Goal: Task Accomplishment & Management: Use online tool/utility

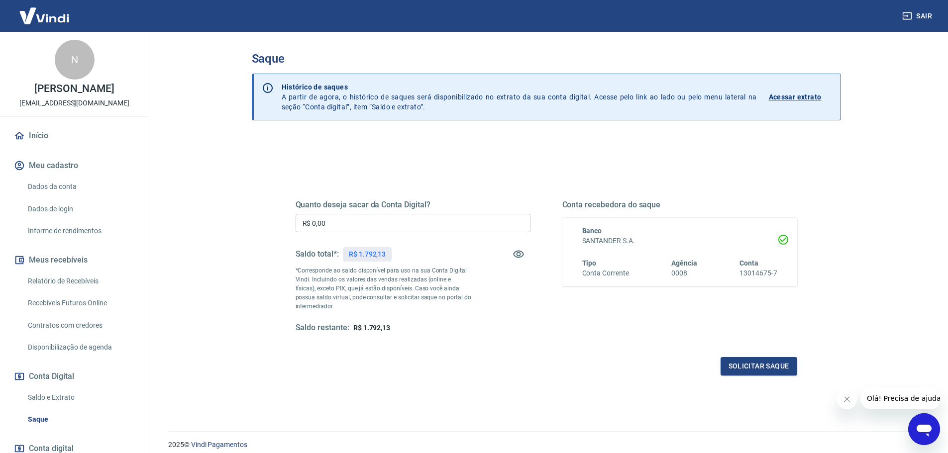
click at [368, 228] on input "R$ 0,00" at bounding box center [413, 223] width 235 height 18
type input "R$ 1.792,00"
click at [755, 366] on button "Solicitar saque" at bounding box center [758, 366] width 77 height 18
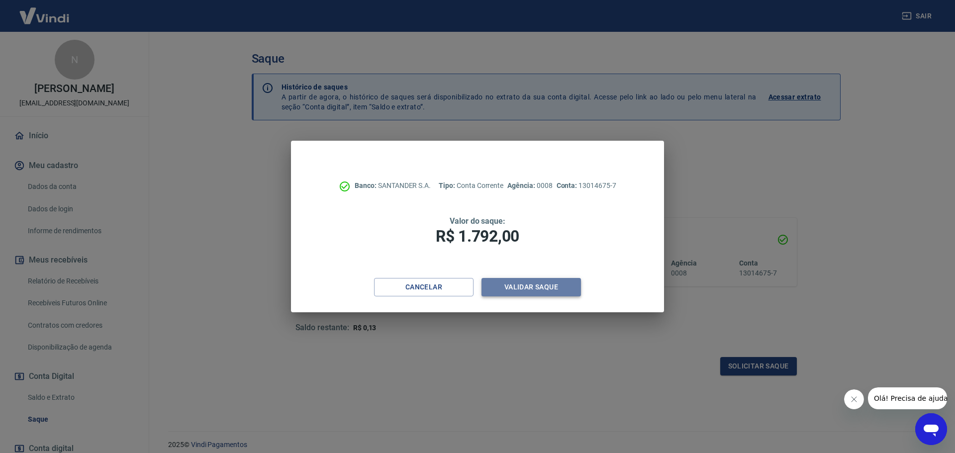
click at [545, 291] on button "Validar saque" at bounding box center [531, 287] width 99 height 18
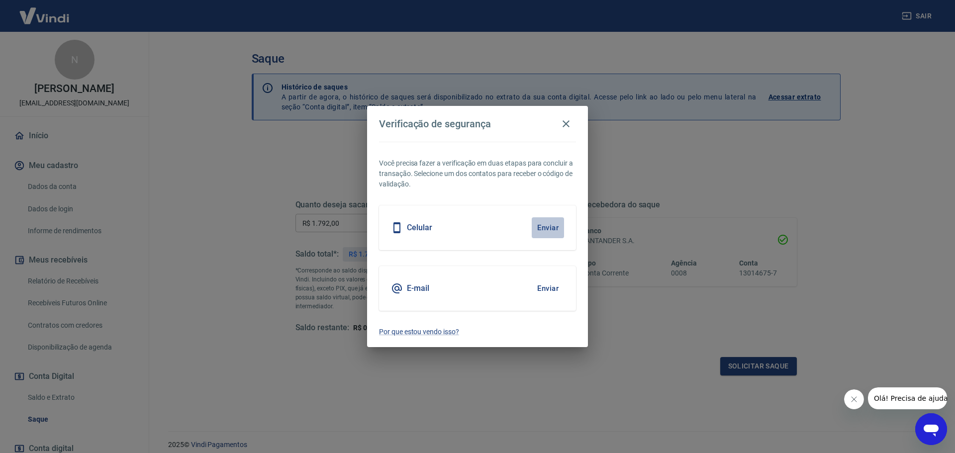
click at [547, 226] on button "Enviar" at bounding box center [548, 227] width 32 height 21
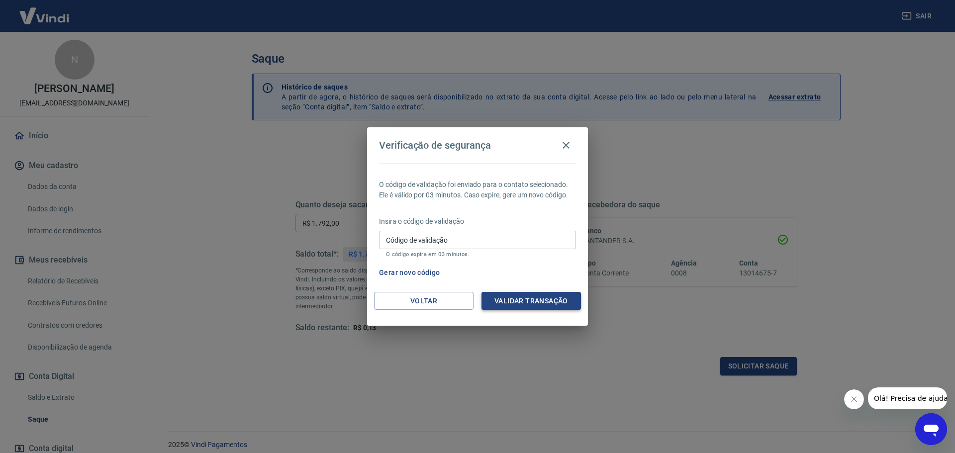
click at [543, 301] on button "Validar transação" at bounding box center [531, 301] width 99 height 18
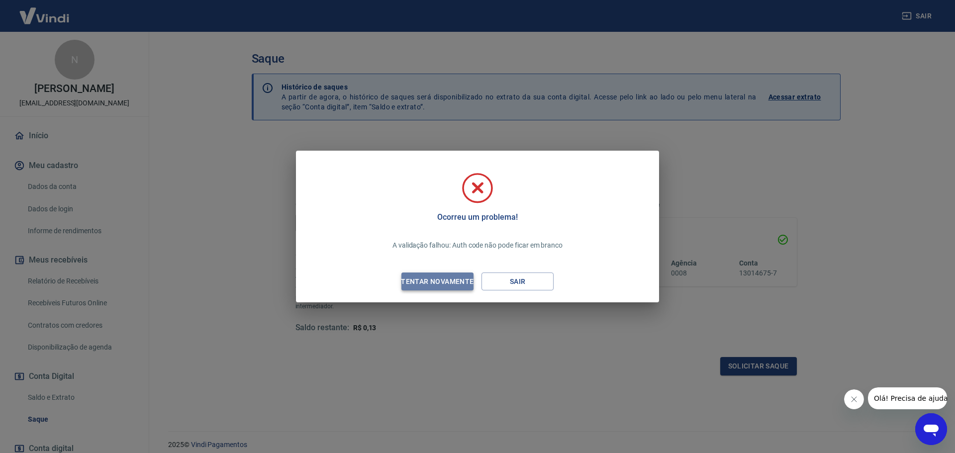
click at [449, 279] on div "Tentar novamente" at bounding box center [437, 282] width 97 height 12
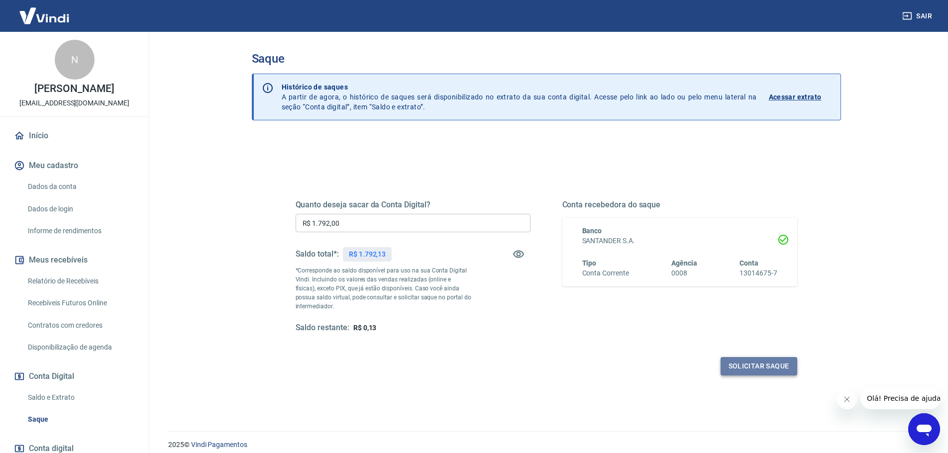
click at [751, 365] on button "Solicitar saque" at bounding box center [758, 366] width 77 height 18
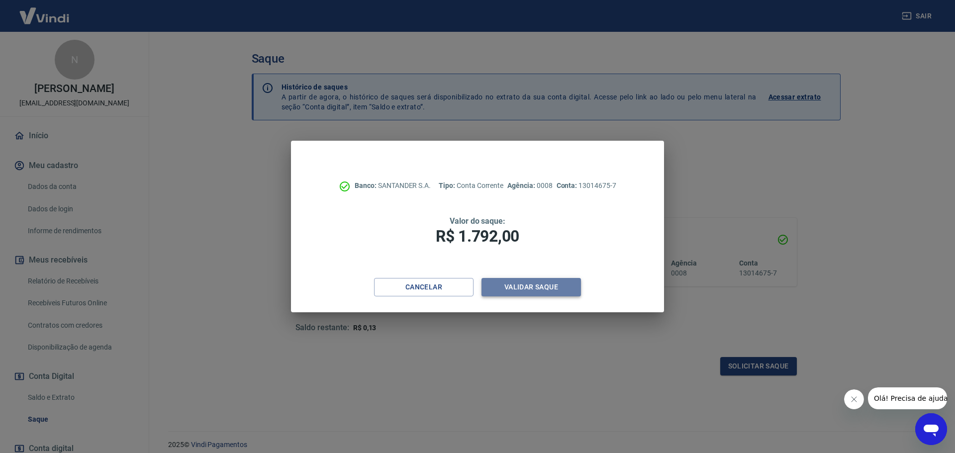
click at [531, 286] on button "Validar saque" at bounding box center [531, 287] width 99 height 18
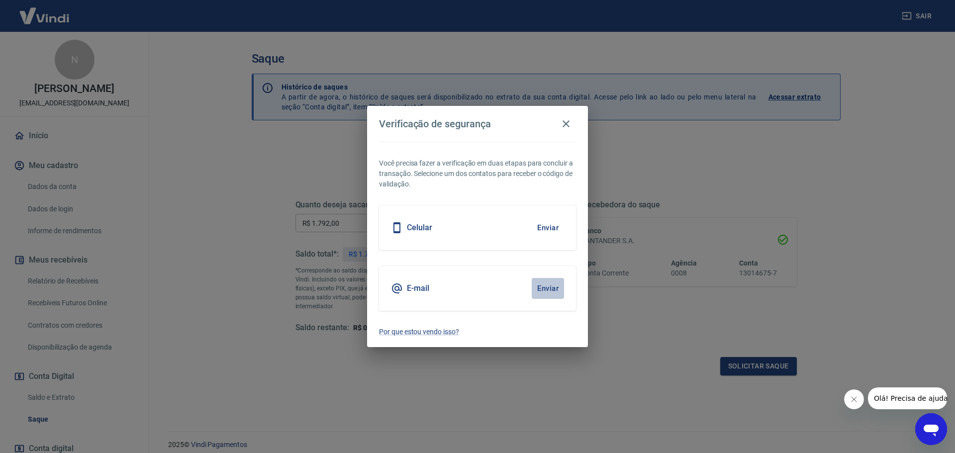
click at [546, 289] on button "Enviar" at bounding box center [548, 288] width 32 height 21
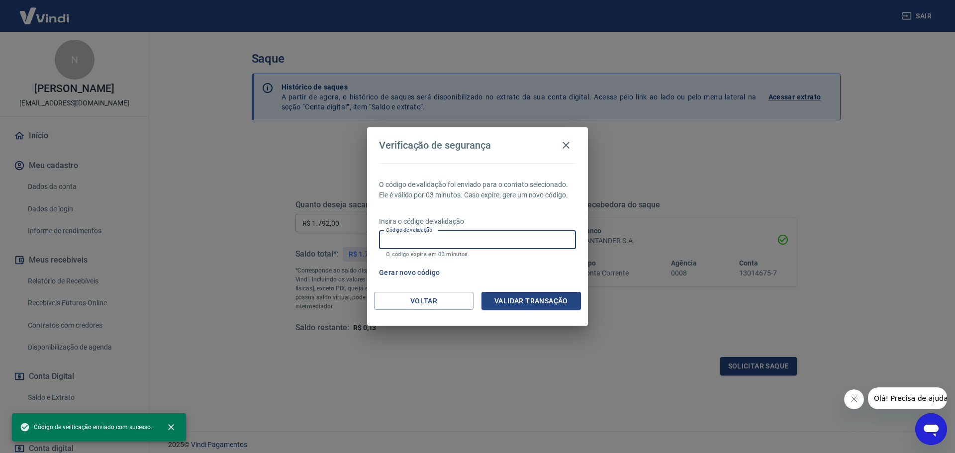
click at [443, 236] on input "Código de validação" at bounding box center [477, 240] width 197 height 18
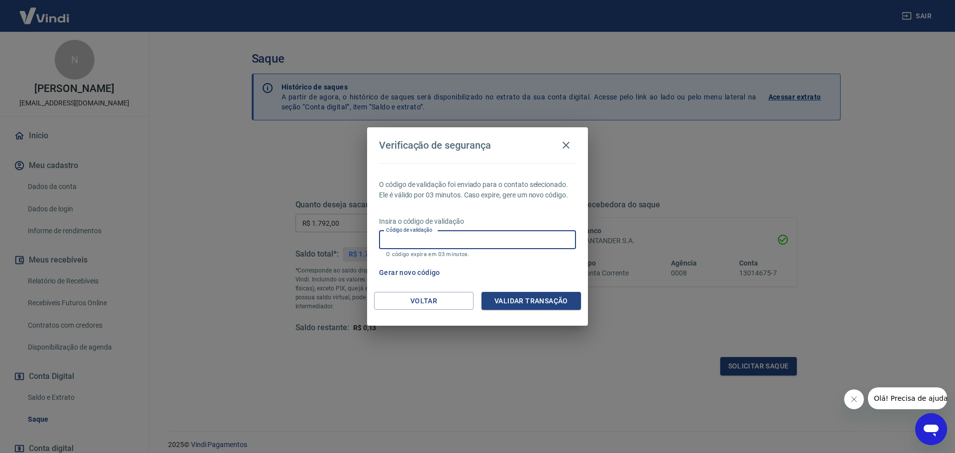
paste input "922403"
type input "922403"
click at [528, 300] on button "Validar transação" at bounding box center [531, 301] width 99 height 18
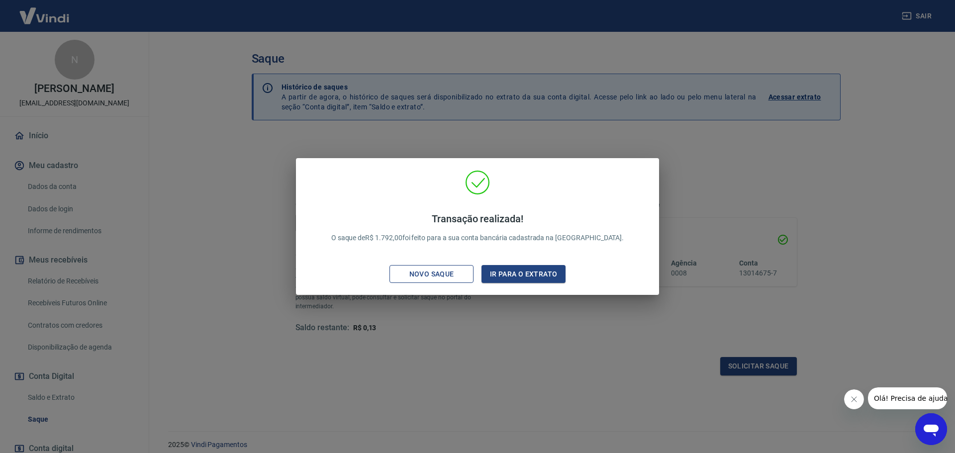
click at [444, 276] on div "Novo saque" at bounding box center [431, 274] width 69 height 12
